Goal: Check status: Check status

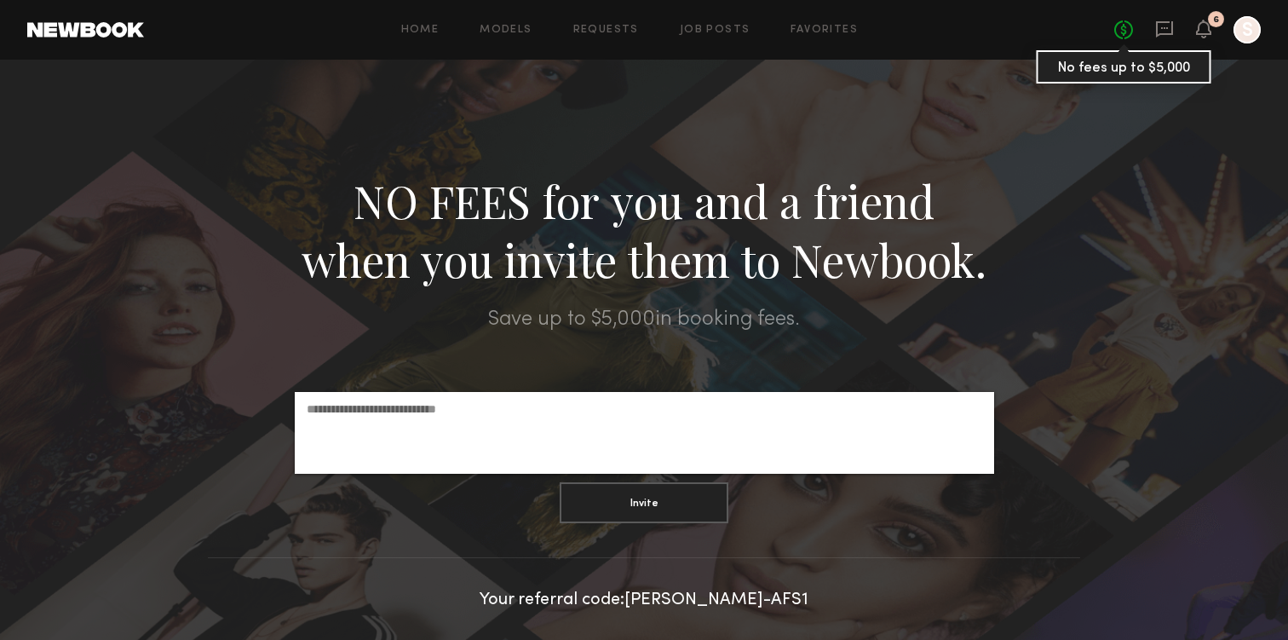
click at [1115, 35] on link "No fees up to $5,000" at bounding box center [1123, 29] width 19 height 19
click at [1210, 32] on icon at bounding box center [1204, 28] width 14 height 12
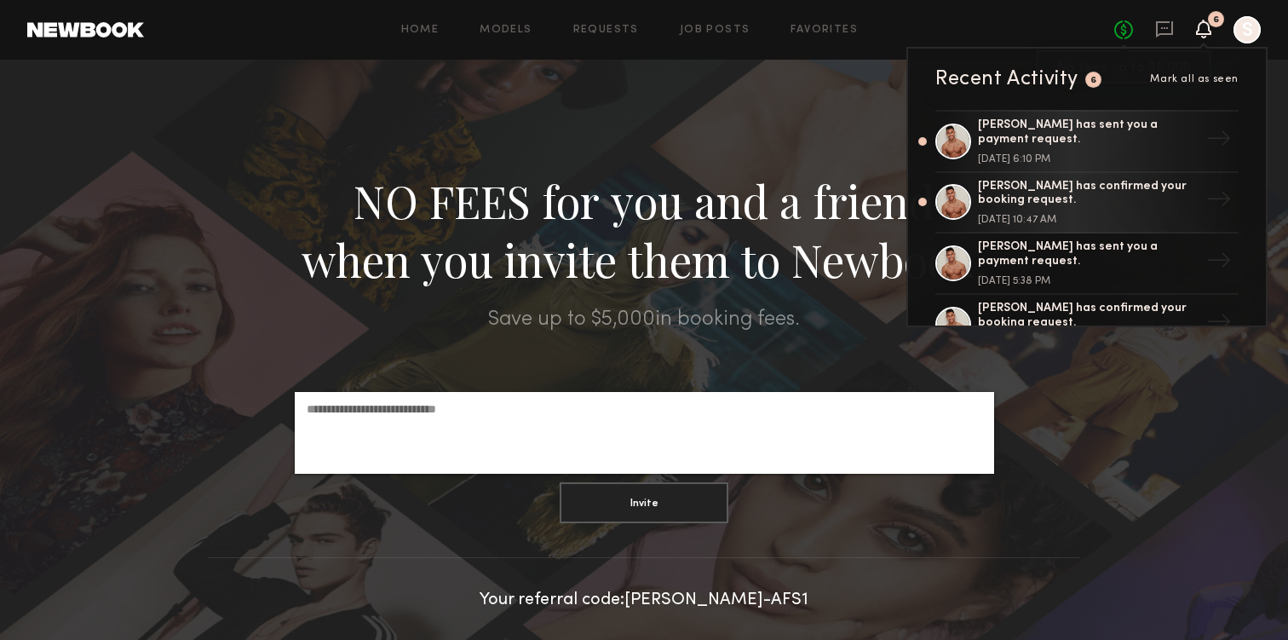
click at [1115, 37] on link "No fees up to $5,000" at bounding box center [1123, 29] width 19 height 19
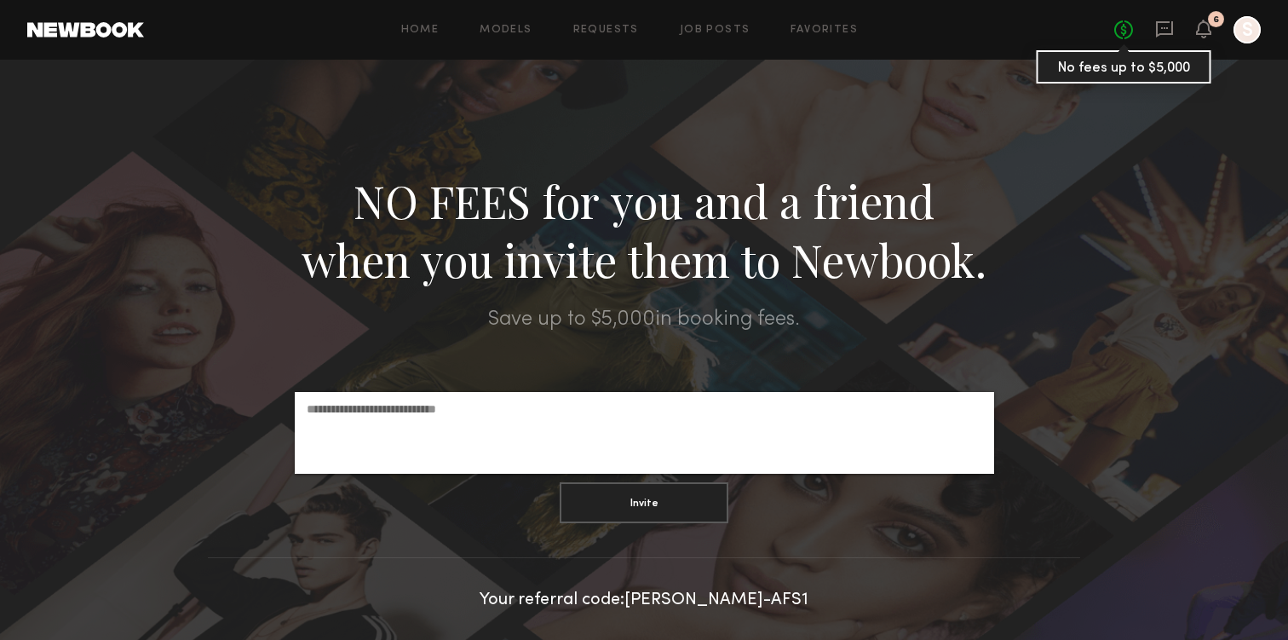
click at [1118, 30] on link "No fees up to $5,000" at bounding box center [1123, 29] width 19 height 19
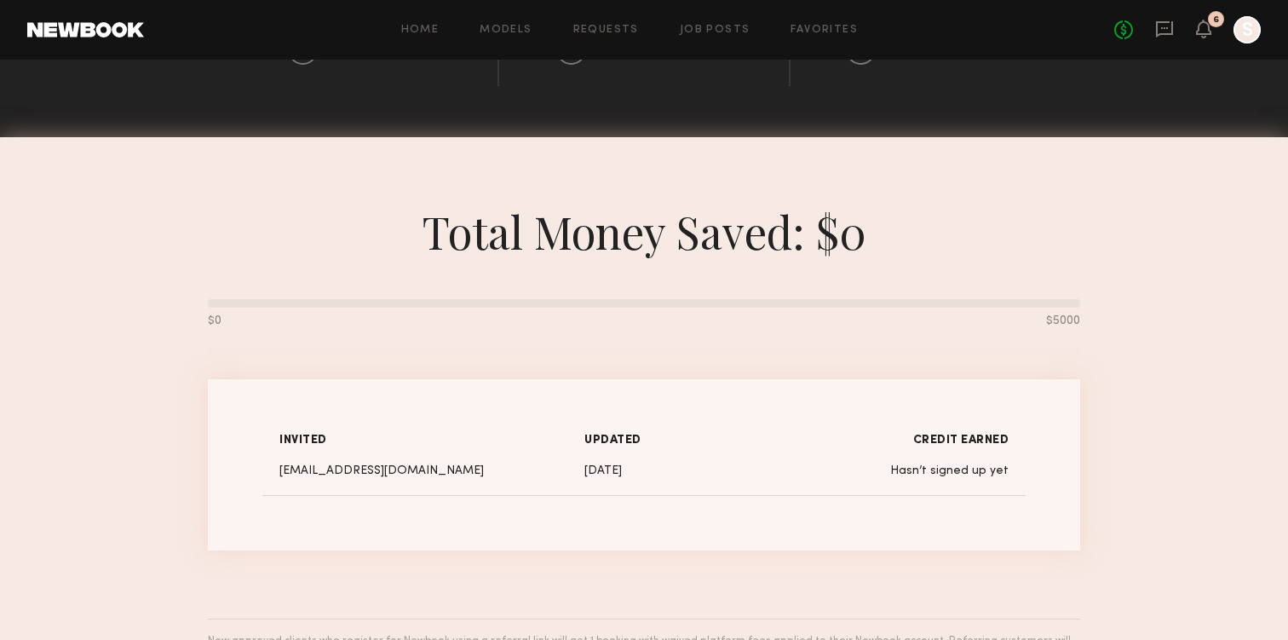
scroll to position [865, 0]
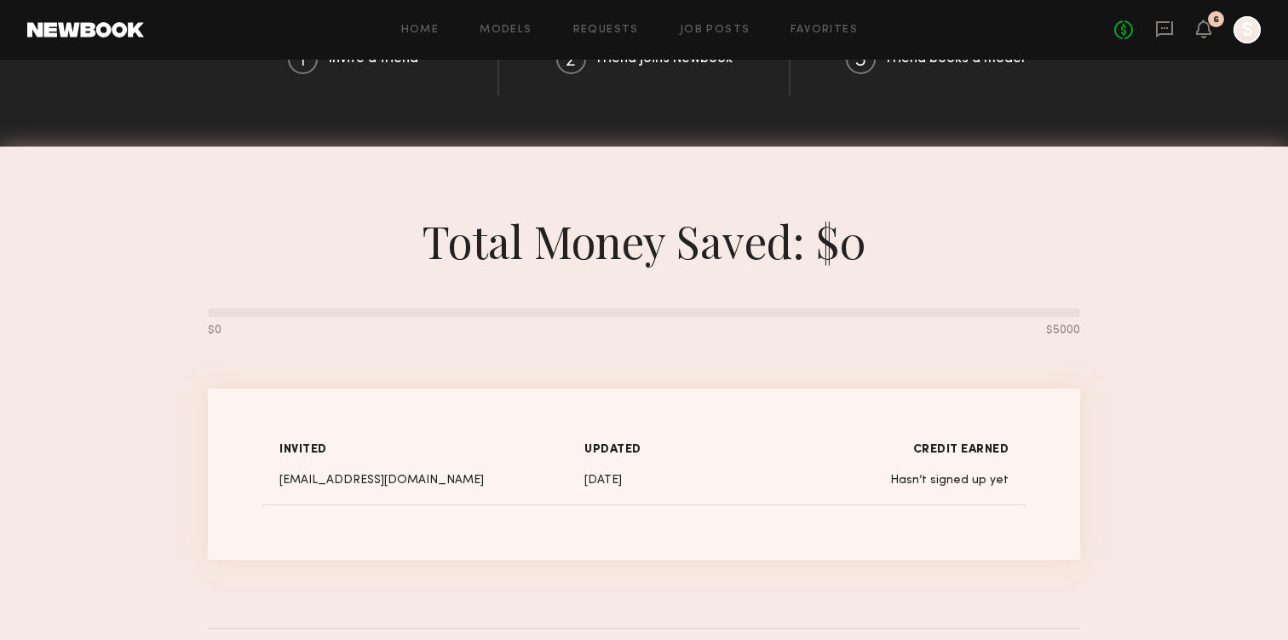
click at [1242, 29] on div at bounding box center [1246, 29] width 27 height 27
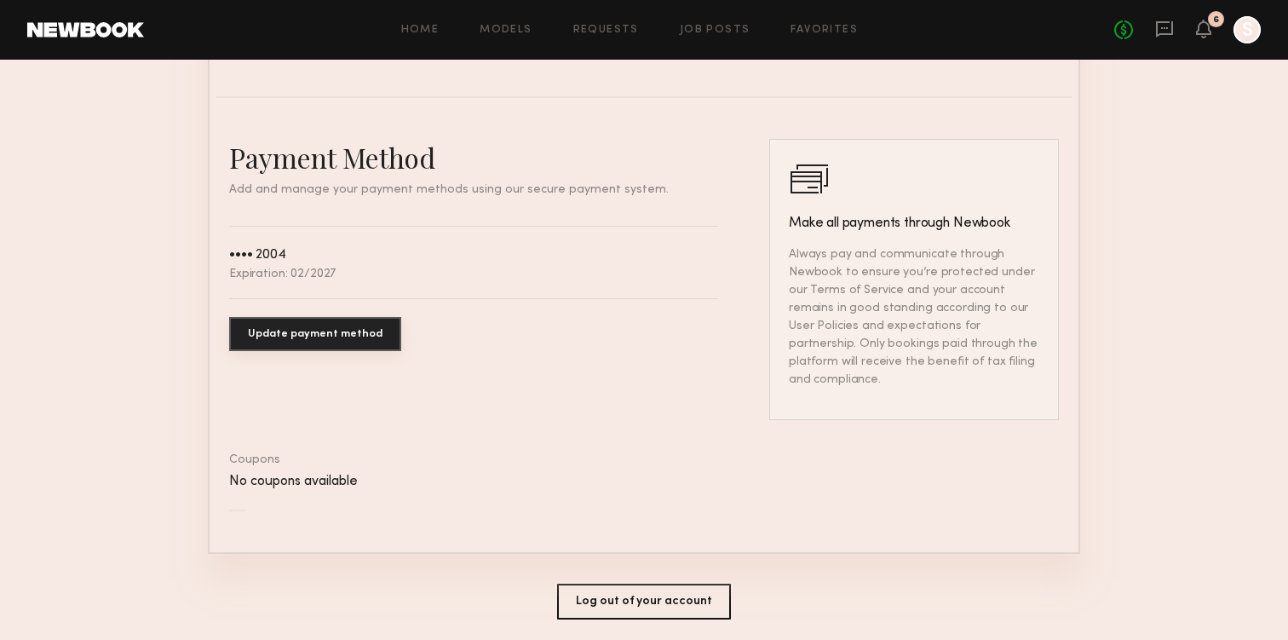
scroll to position [934, 0]
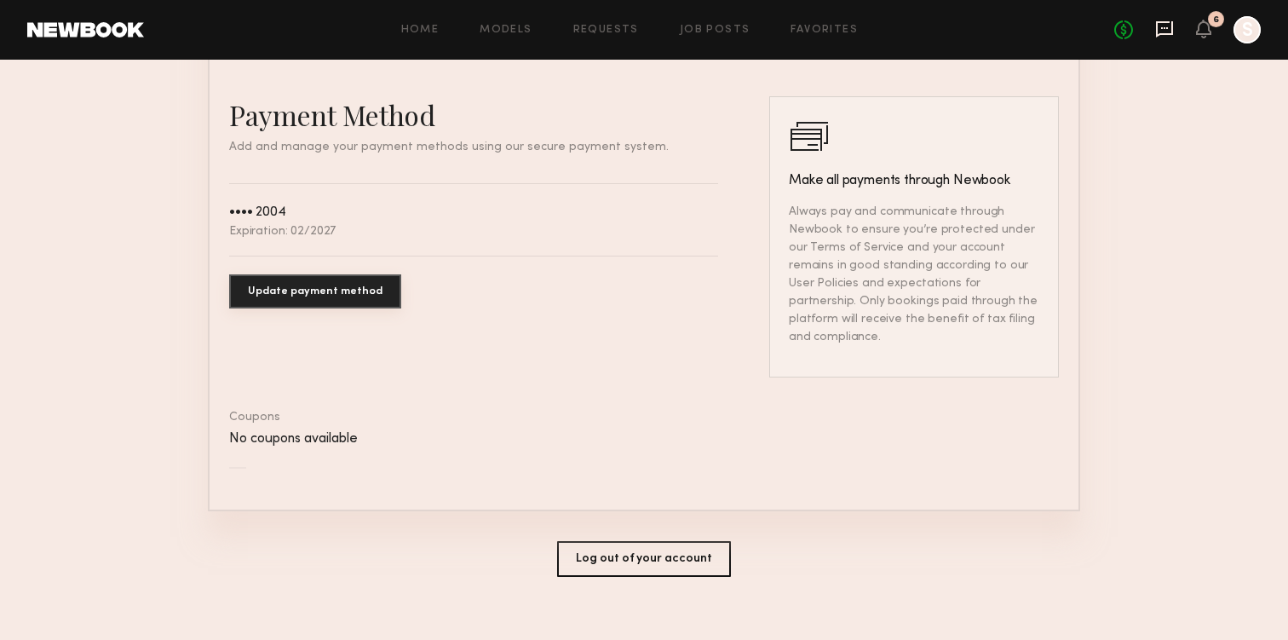
click at [1172, 29] on icon at bounding box center [1164, 29] width 17 height 16
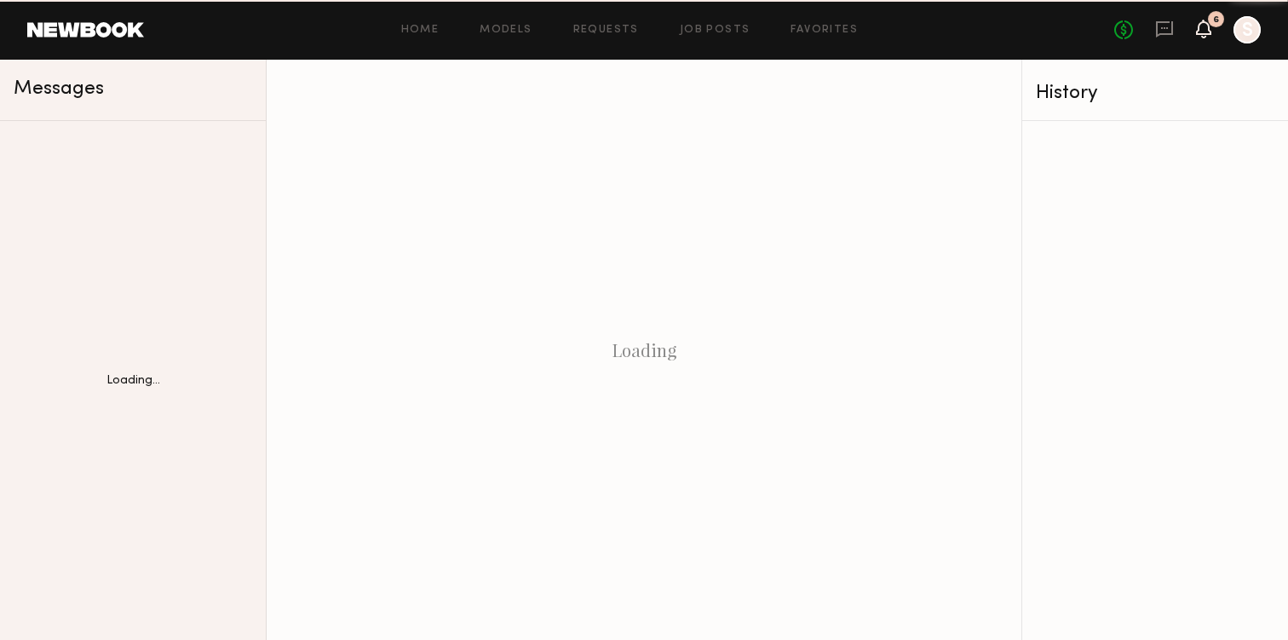
click at [1201, 29] on icon at bounding box center [1204, 28] width 14 height 12
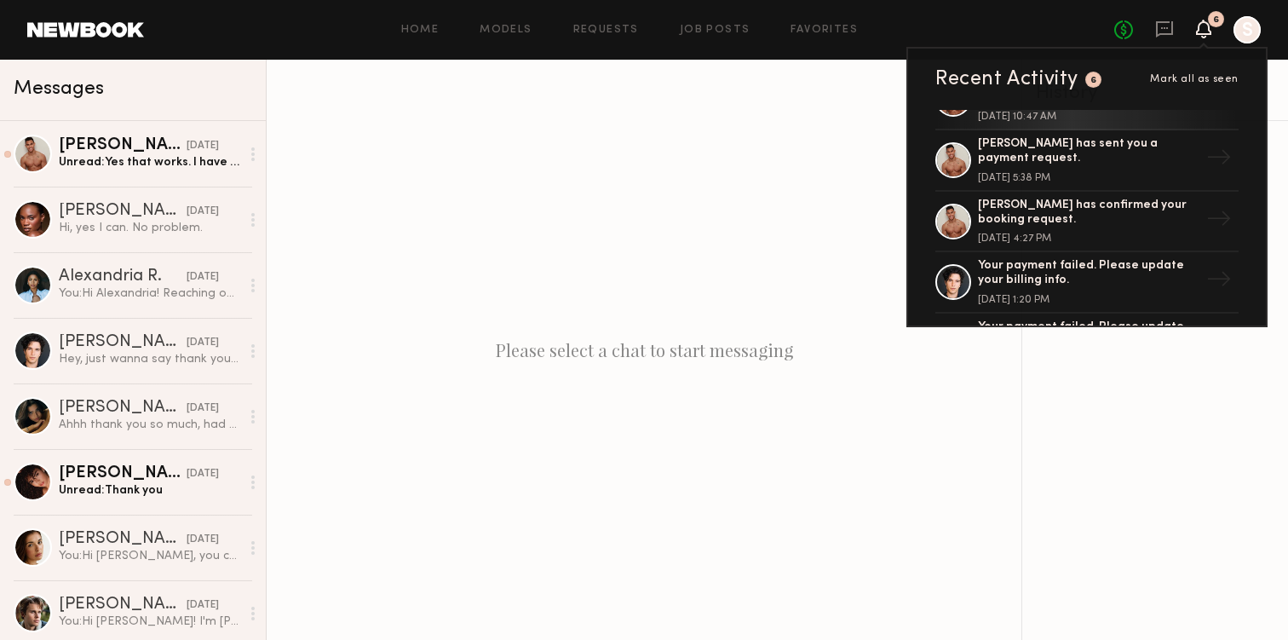
scroll to position [138, 0]
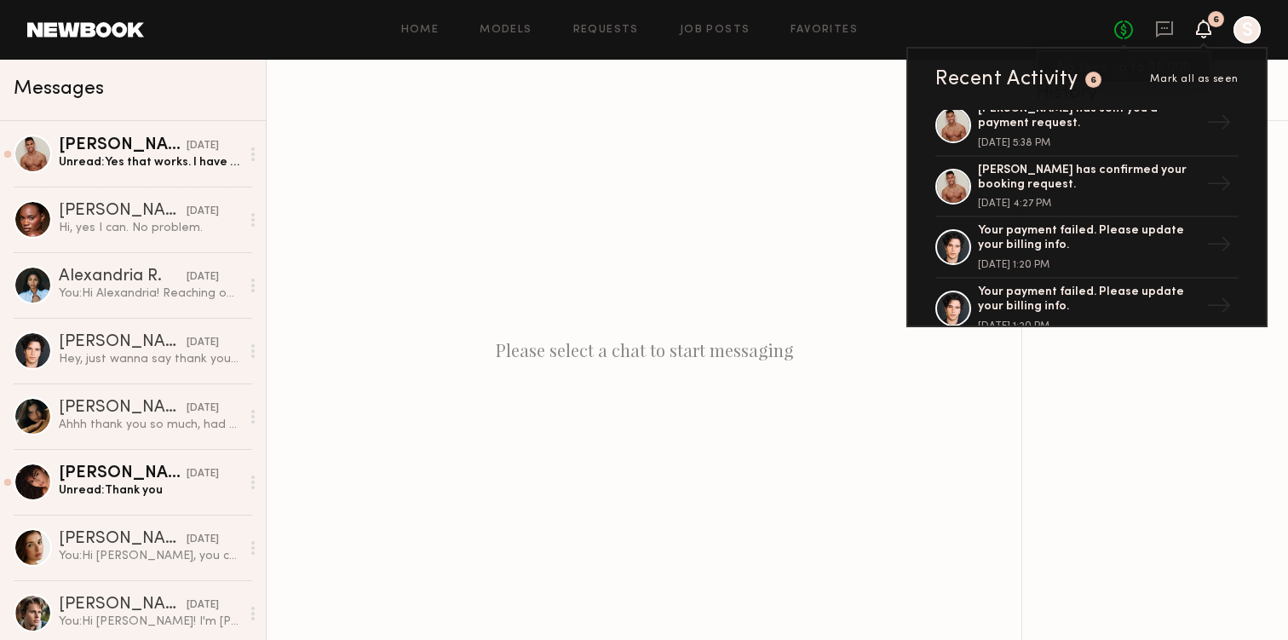
click at [1117, 34] on link "No fees up to $5,000" at bounding box center [1123, 29] width 19 height 19
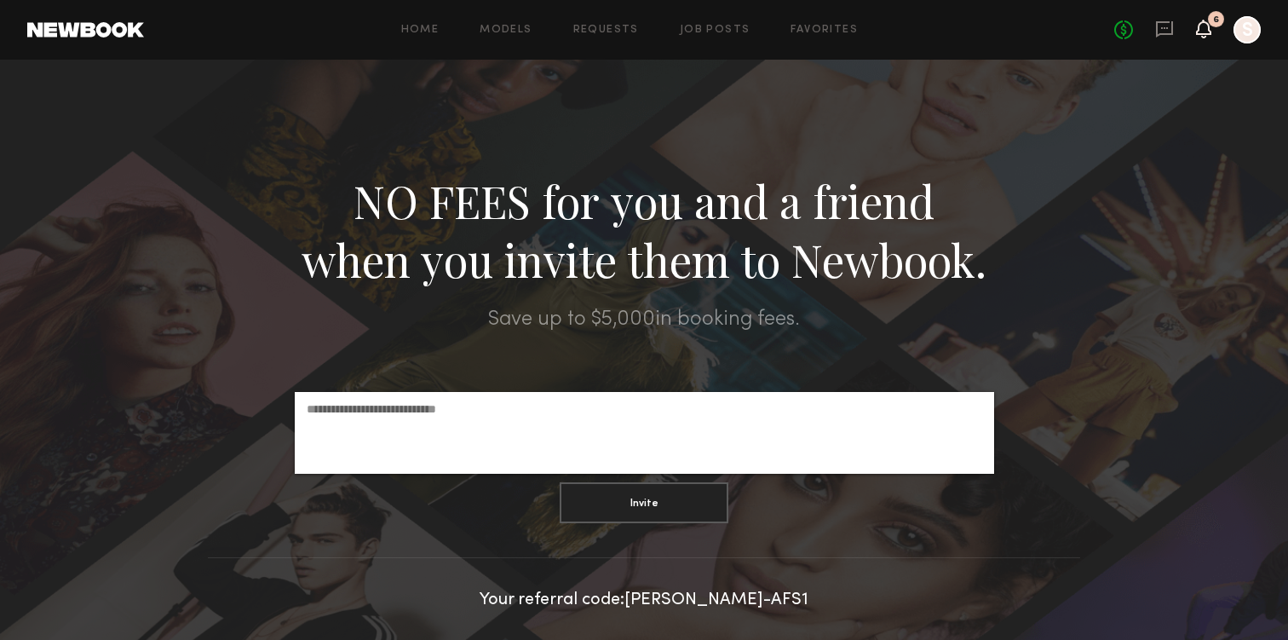
click at [1207, 22] on icon at bounding box center [1203, 29] width 15 height 19
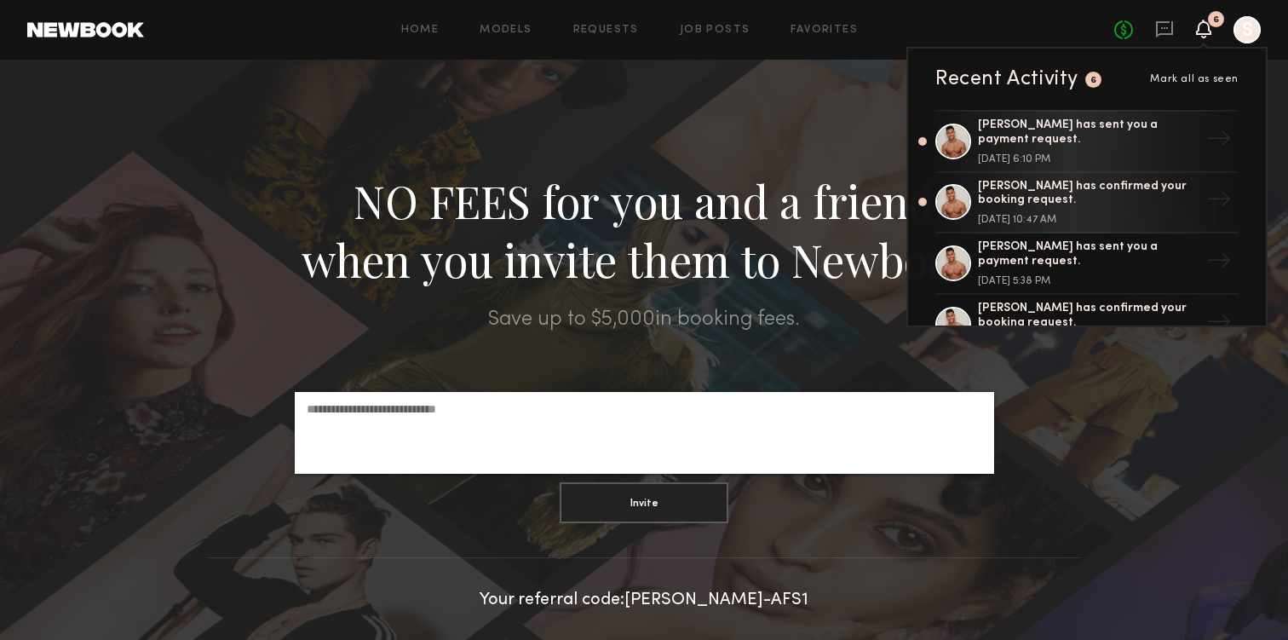
click at [1173, 78] on span "Mark all as seen" at bounding box center [1194, 79] width 89 height 10
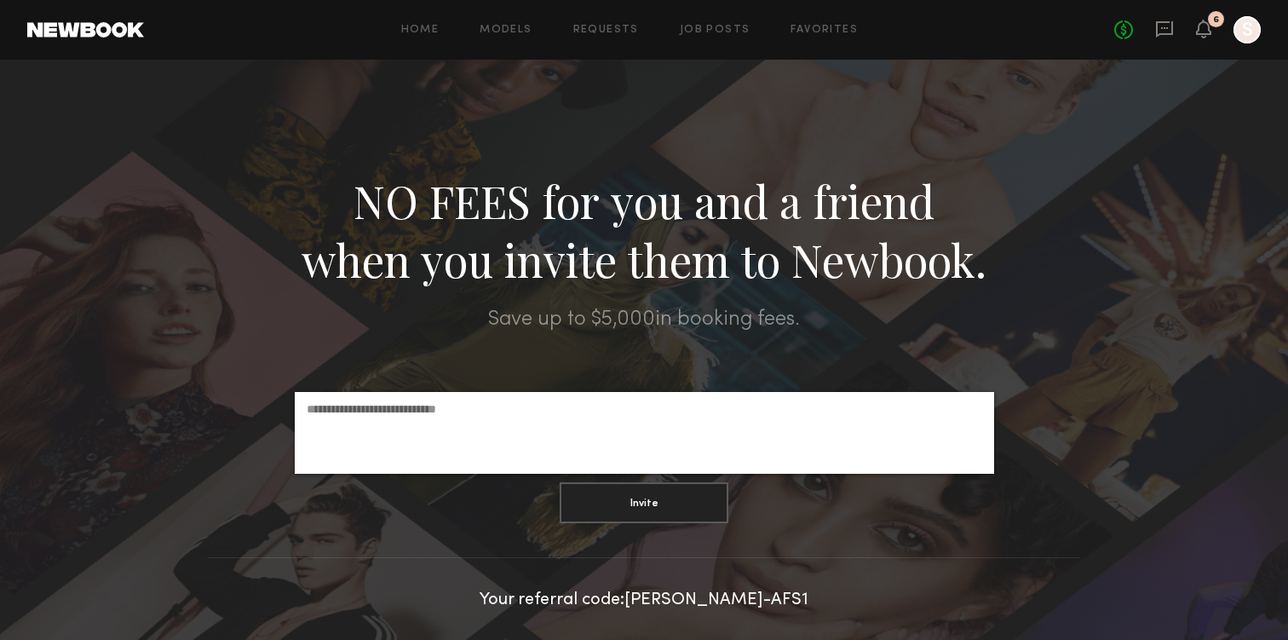
click at [1204, 40] on div "No fees up to $5,000 6 S" at bounding box center [1187, 29] width 147 height 27
click at [1204, 20] on icon at bounding box center [1204, 21] width 2 height 2
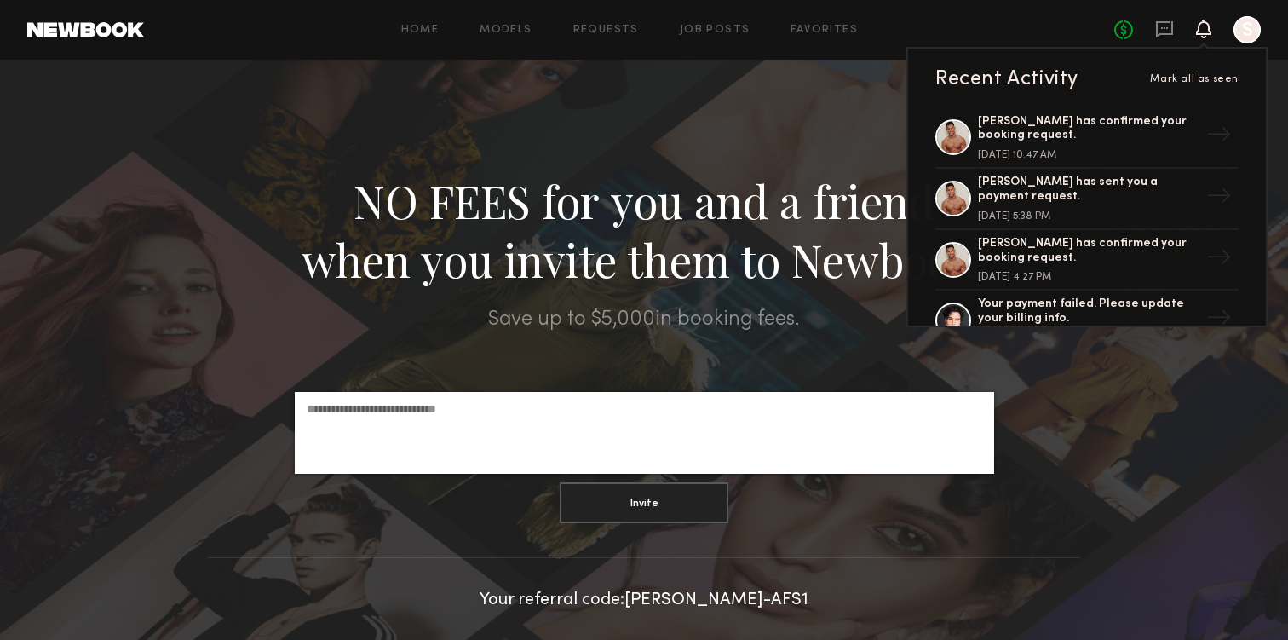
scroll to position [38, 0]
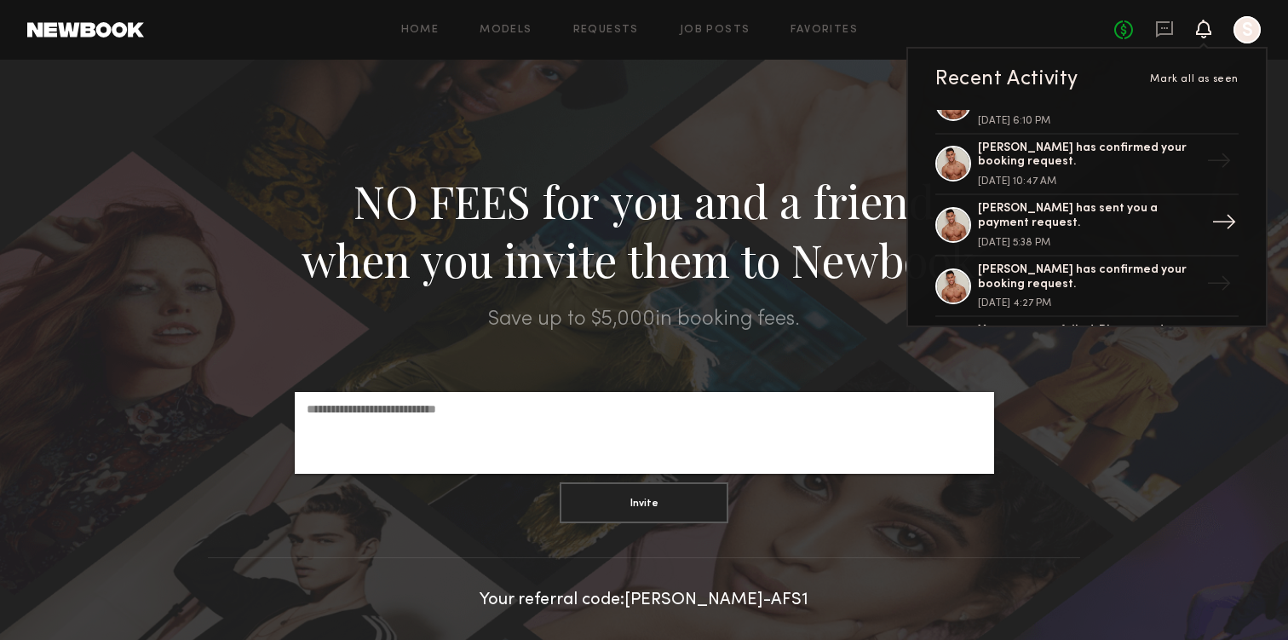
click at [1170, 229] on div "[PERSON_NAME] has sent you a payment request." at bounding box center [1088, 216] width 221 height 29
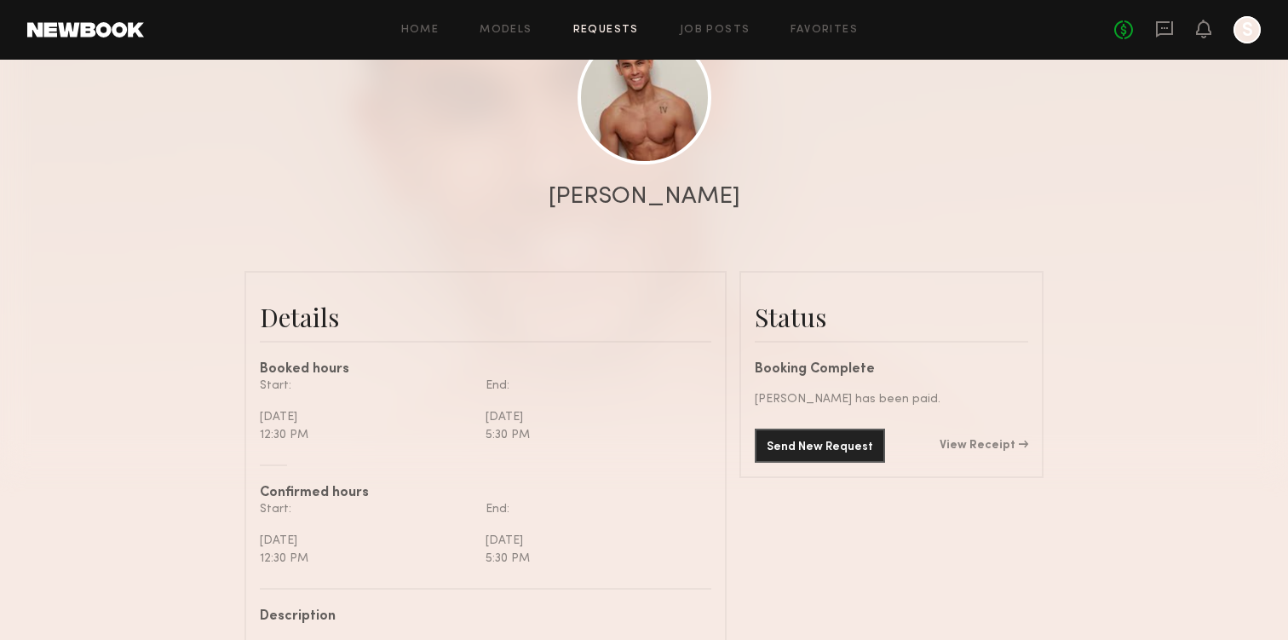
scroll to position [1323, 0]
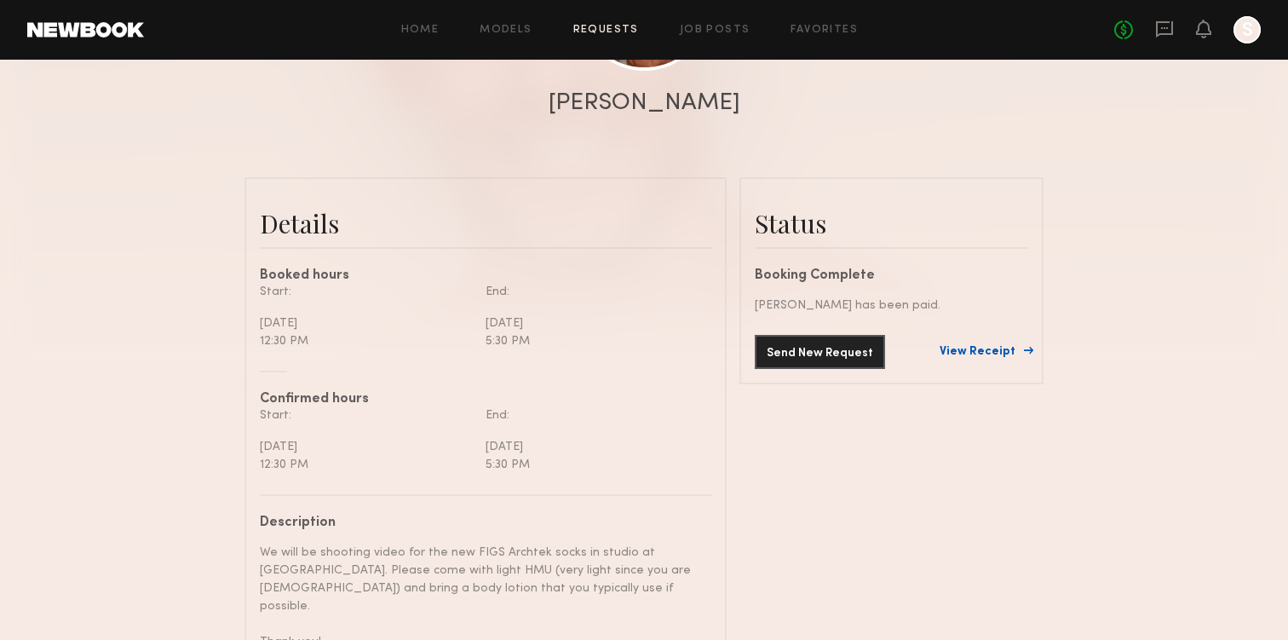
click at [1001, 348] on link "View Receipt" at bounding box center [984, 352] width 89 height 12
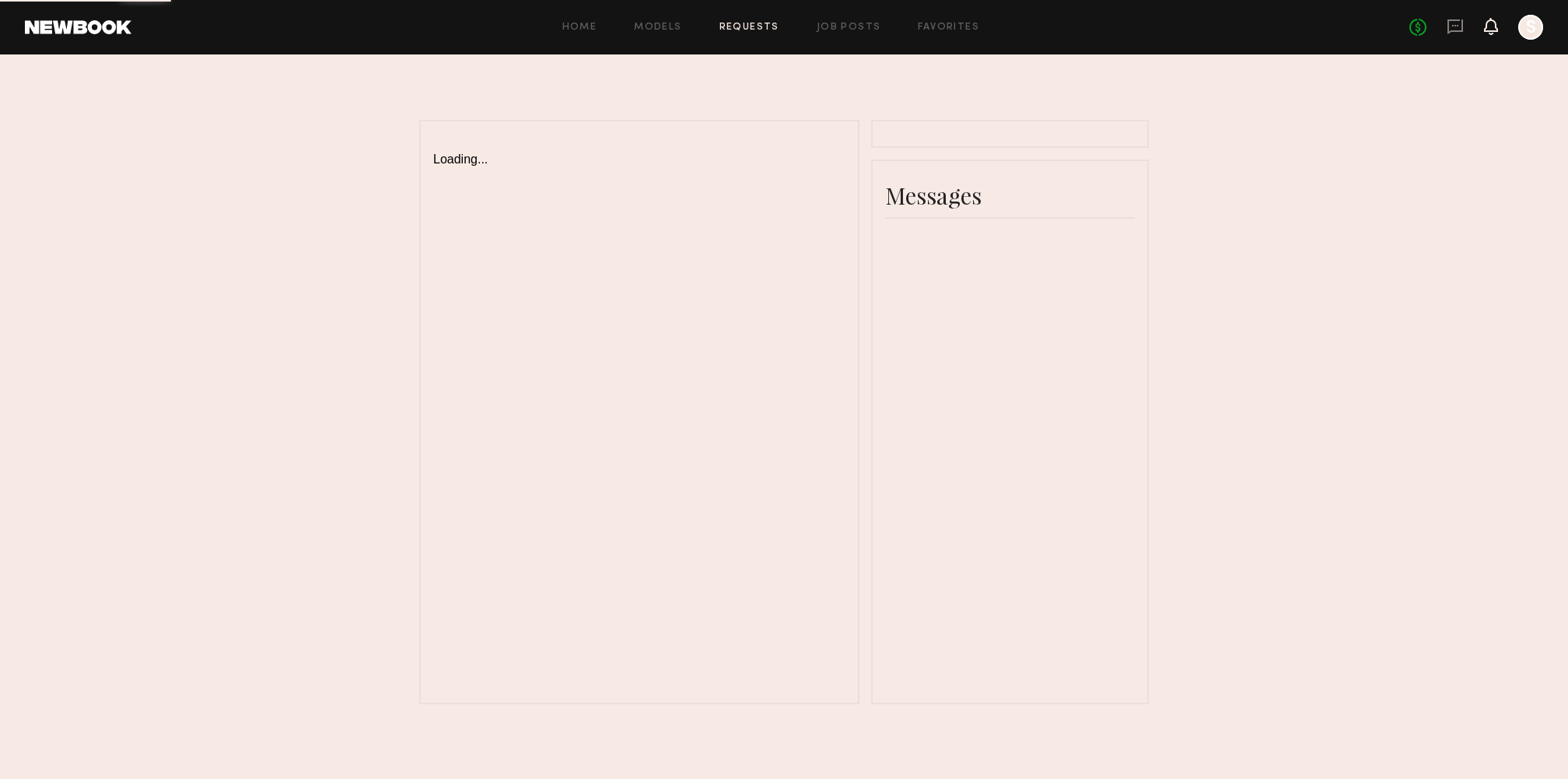
scroll to position [181, 0]
click at [1175, 28] on icon at bounding box center [1491, 26] width 13 height 11
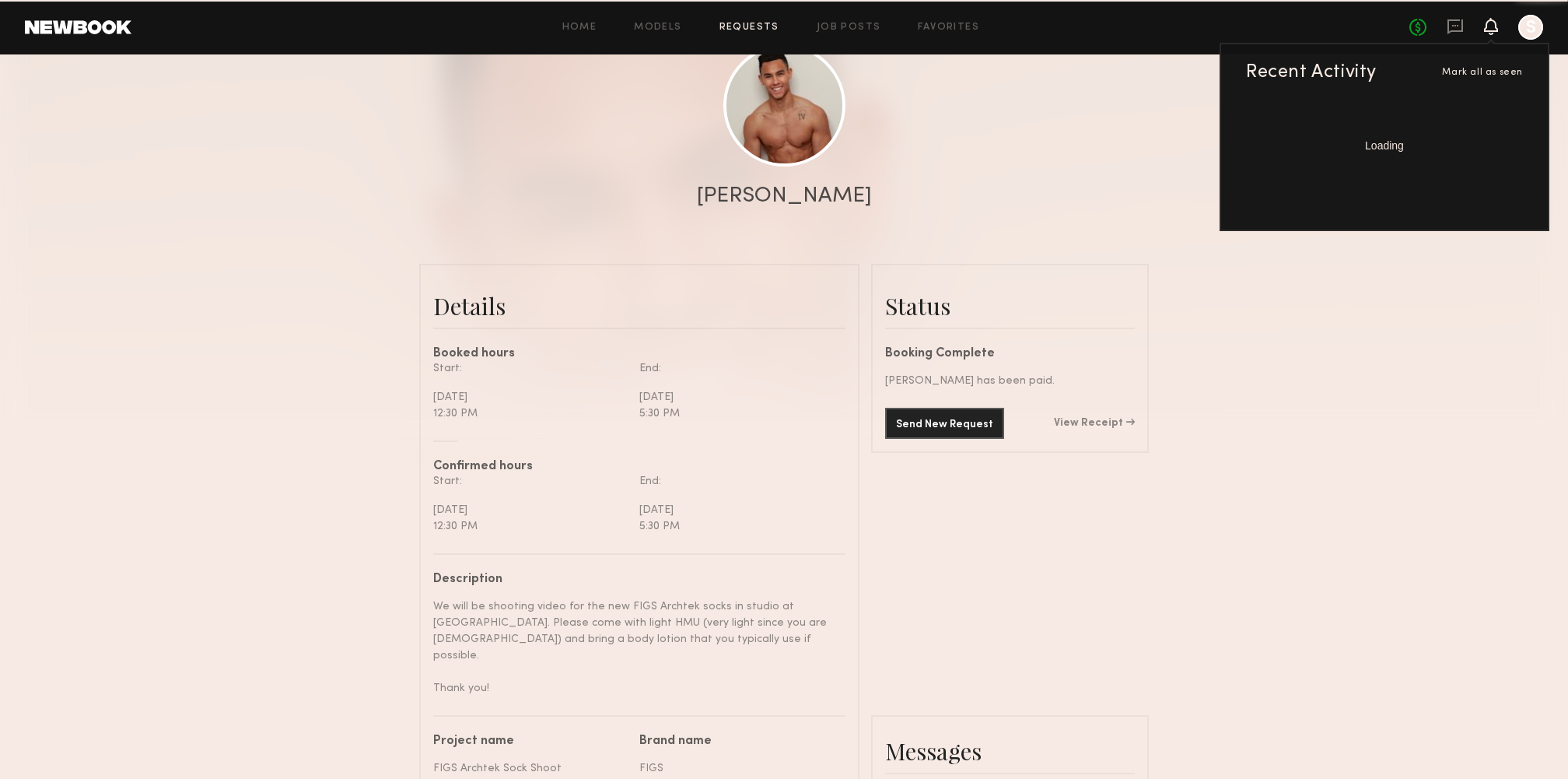
scroll to position [1205, 0]
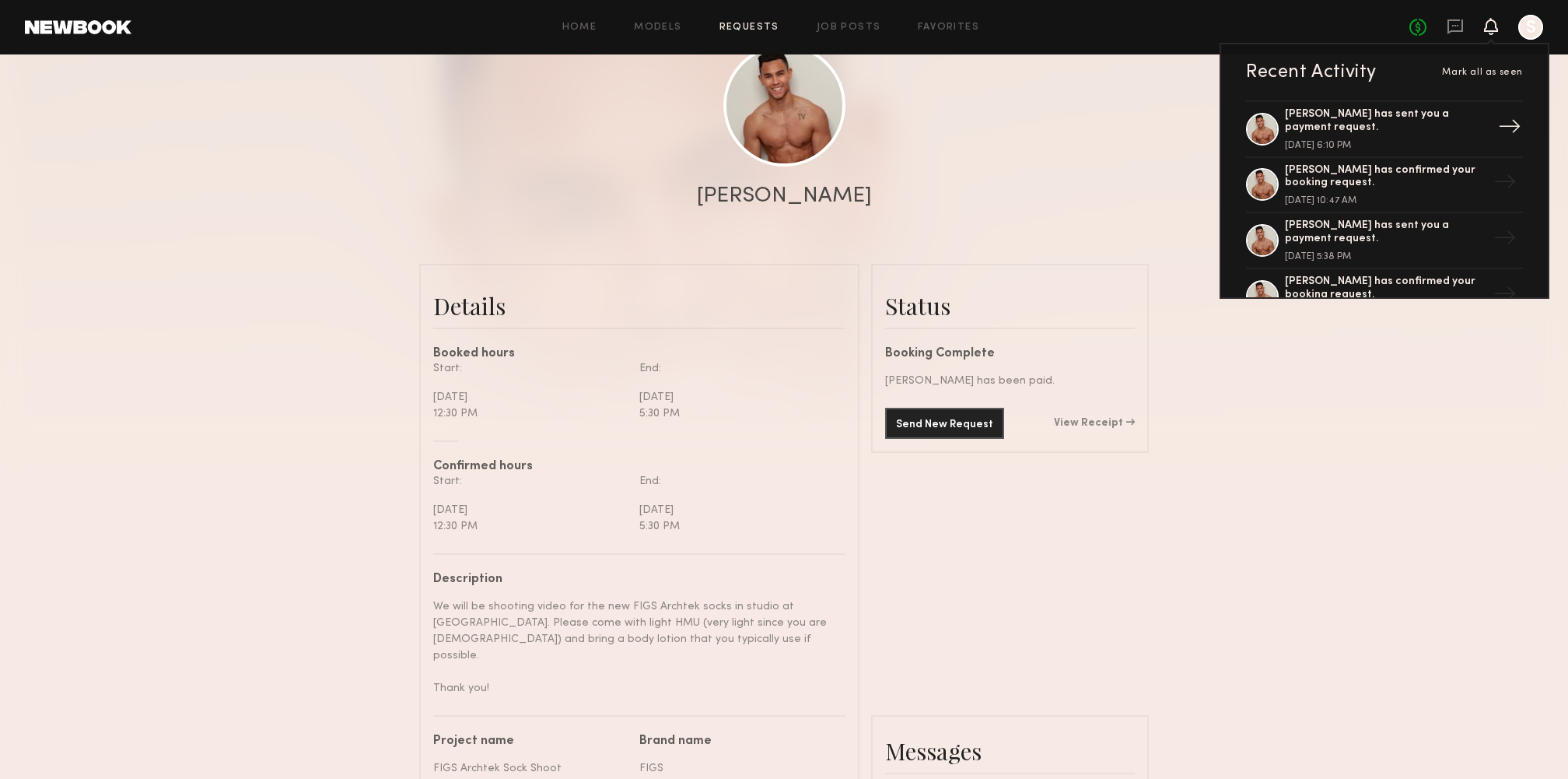
click at [1175, 128] on div "[PERSON_NAME] has sent you a payment request." at bounding box center [1385, 121] width 202 height 26
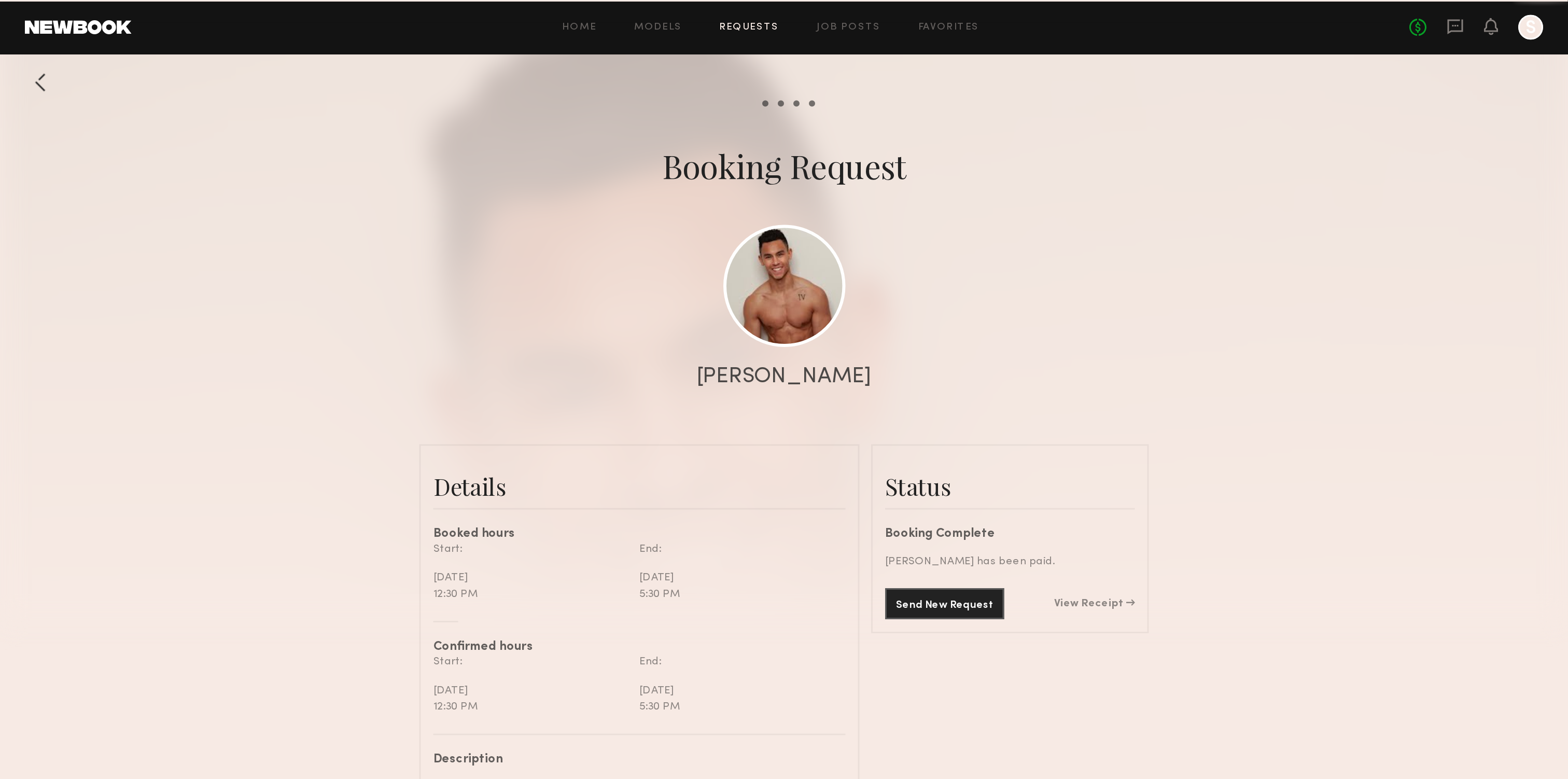
scroll to position [804, 0]
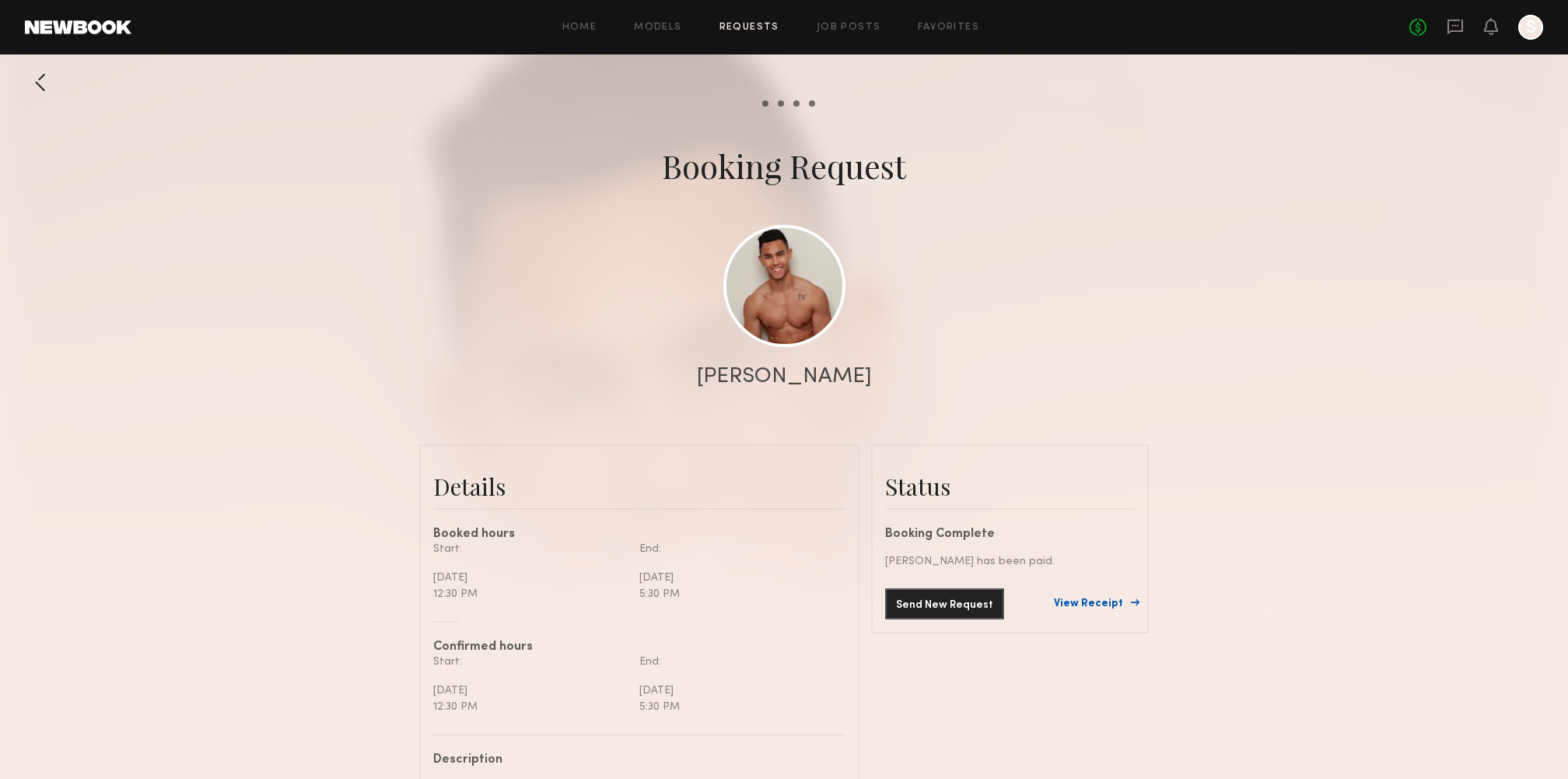
click at [1095, 584] on link "View Receipt" at bounding box center [1094, 604] width 81 height 11
